Goal: Navigation & Orientation: Find specific page/section

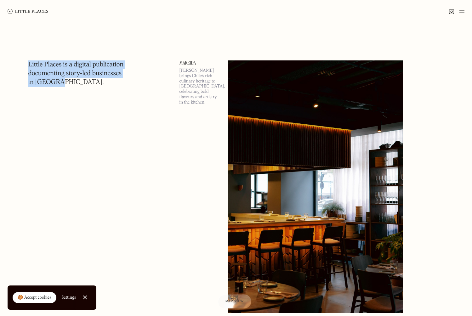
drag, startPoint x: 28, startPoint y: 60, endPoint x: 80, endPoint y: 90, distance: 59.5
drag, startPoint x: 80, startPoint y: 90, endPoint x: 26, endPoint y: 57, distance: 63.3
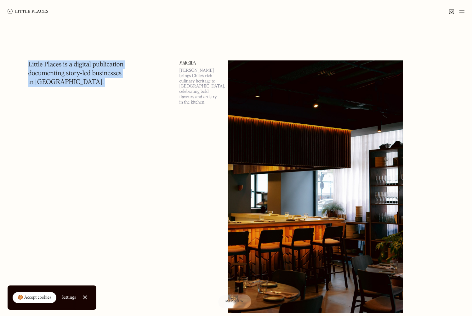
drag, startPoint x: 22, startPoint y: 61, endPoint x: 70, endPoint y: 88, distance: 55.0
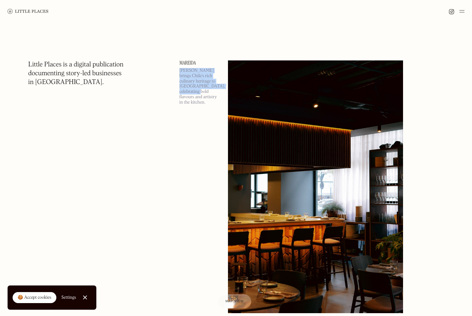
drag, startPoint x: 180, startPoint y: 72, endPoint x: 200, endPoint y: 89, distance: 26.6
click at [202, 89] on p "[PERSON_NAME] brings Chile’s rich culinary heritage to [GEOGRAPHIC_DATA], celeb…" at bounding box center [200, 86] width 41 height 37
click at [200, 89] on p "[PERSON_NAME] brings Chile’s rich culinary heritage to [GEOGRAPHIC_DATA], celeb…" at bounding box center [200, 86] width 41 height 37
drag, startPoint x: 205, startPoint y: 97, endPoint x: 175, endPoint y: 69, distance: 40.8
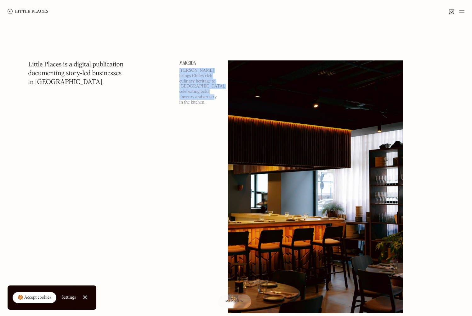
click at [37, 13] on img at bounding box center [28, 11] width 41 height 5
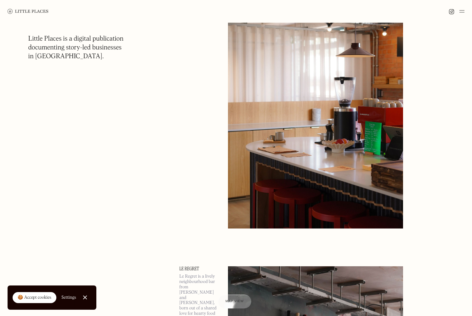
scroll to position [540, 0]
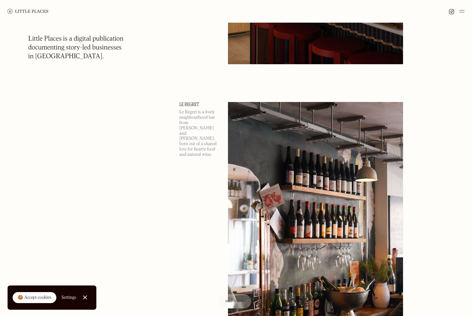
click at [461, 11] on img at bounding box center [462, 12] width 5 height 8
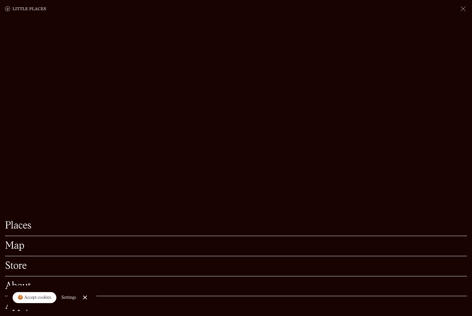
click at [18, 249] on link "Map" at bounding box center [236, 246] width 462 height 10
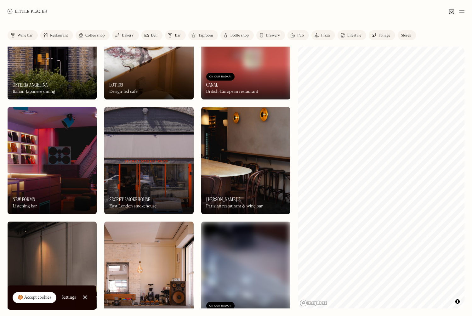
scroll to position [402, 0]
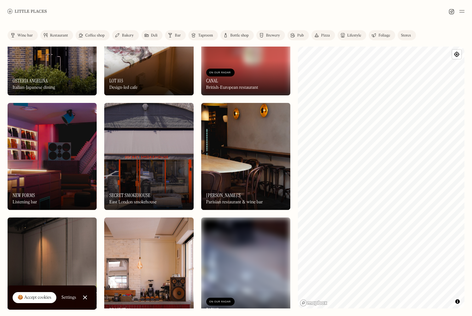
click at [254, 137] on div "Label Wine bar Restaurant Coffee shop Bakery Deli Bar Taproom Bottle shop Brewe…" at bounding box center [236, 170] width 472 height 294
click at [129, 193] on h3 "Secret Smokehouse" at bounding box center [129, 195] width 41 height 6
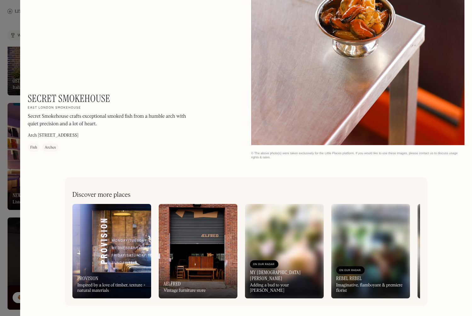
click at [10, 106] on div at bounding box center [236, 158] width 472 height 316
